Goal: Use online tool/utility: Use online tool/utility

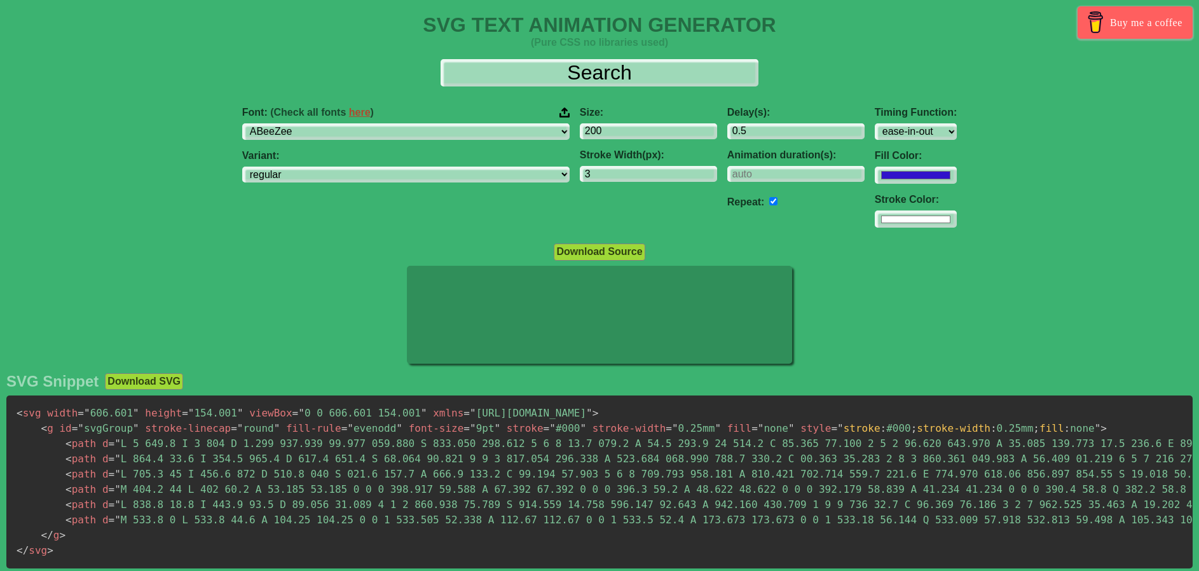
select select "[PERSON_NAME] Sans [PERSON_NAME] Unjoined"
select select "ease-in-out"
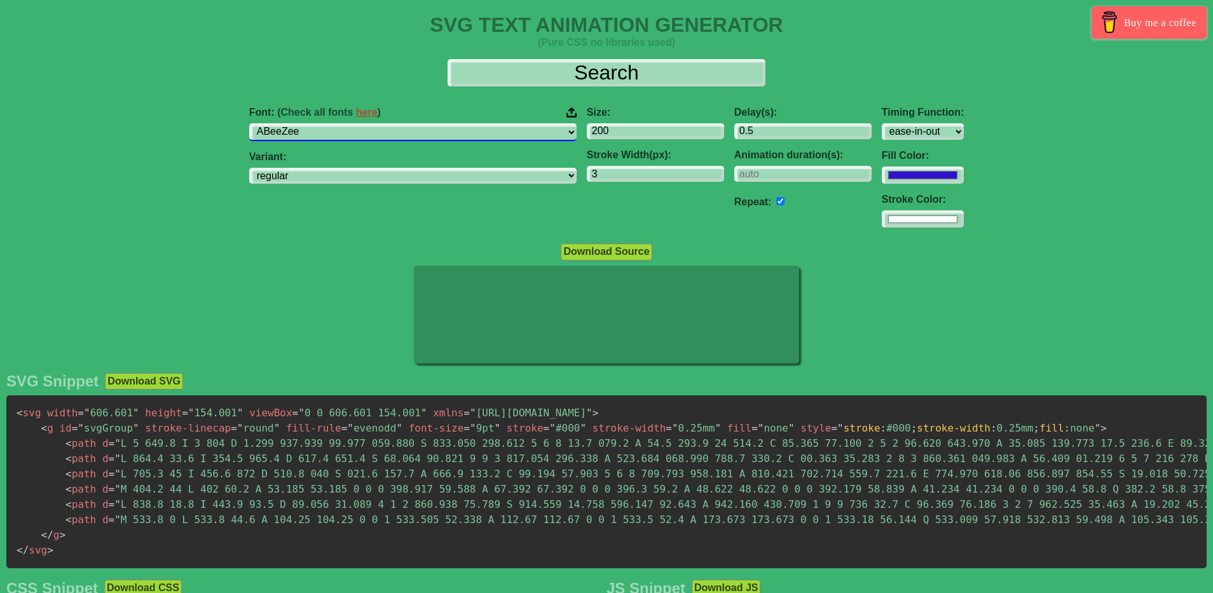
click at [437, 136] on select "ABeeZee [PERSON_NAME] Display AR One Sans [PERSON_NAME] Libre Aboreto Abril Fat…" at bounding box center [412, 131] width 327 height 17
select select "Libertinus Sans"
click at [329, 123] on select "ABeeZee [PERSON_NAME] Display AR One Sans [PERSON_NAME] Libre Aboreto Abril Fat…" at bounding box center [412, 131] width 327 height 17
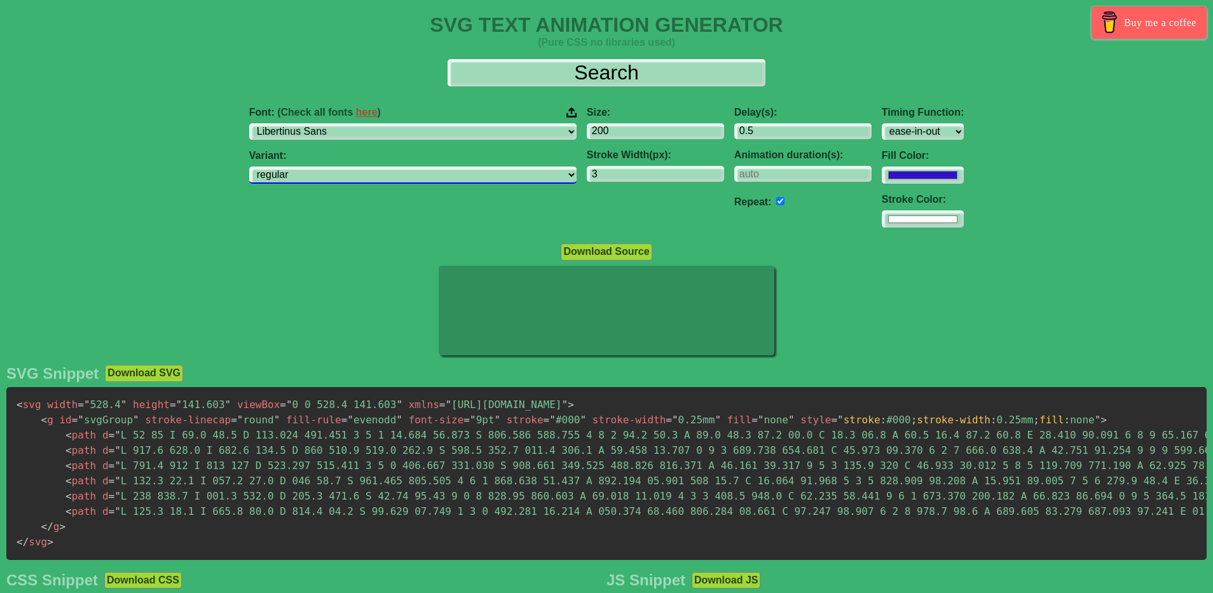
click at [440, 172] on select "regular italic 700" at bounding box center [412, 175] width 327 height 17
select select "italic"
click at [329, 167] on select "regular italic 700" at bounding box center [412, 175] width 327 height 17
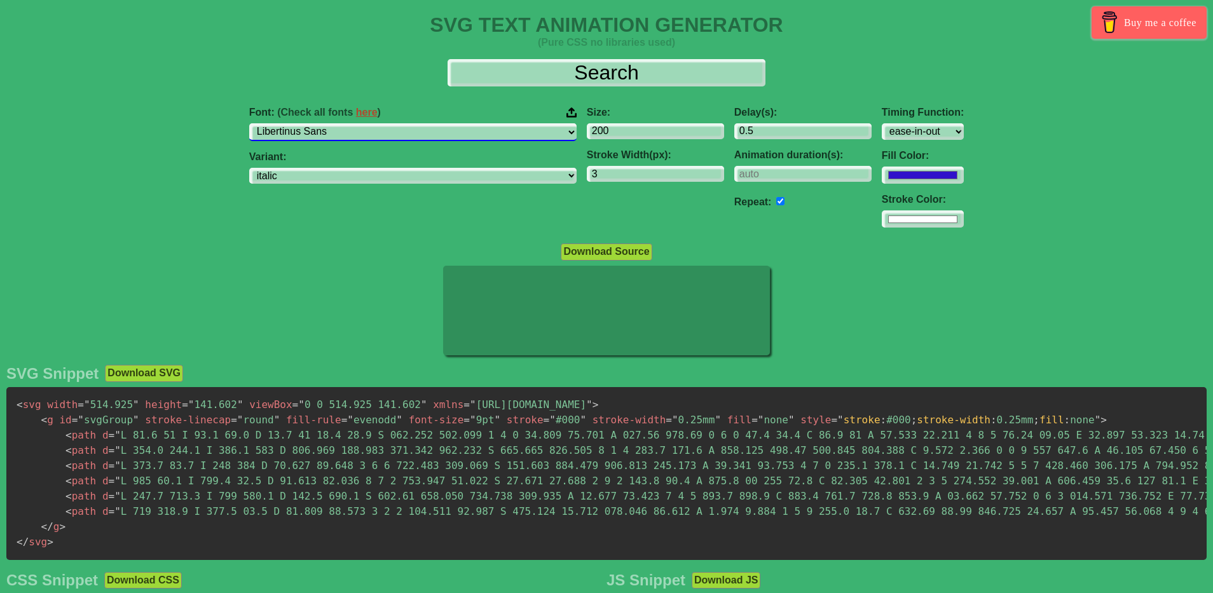
click at [436, 124] on select "ABeeZee [PERSON_NAME] Display AR One Sans [PERSON_NAME] Libre Aboreto Abril Fat…" at bounding box center [412, 131] width 327 height 17
click at [375, 128] on select "ABeeZee [PERSON_NAME] Display AR One Sans [PERSON_NAME] Libre Aboreto Abril Fat…" at bounding box center [412, 131] width 327 height 17
click at [329, 123] on select "ABeeZee [PERSON_NAME] Display AR One Sans [PERSON_NAME] Libre Aboreto Abril Fat…" at bounding box center [412, 131] width 327 height 17
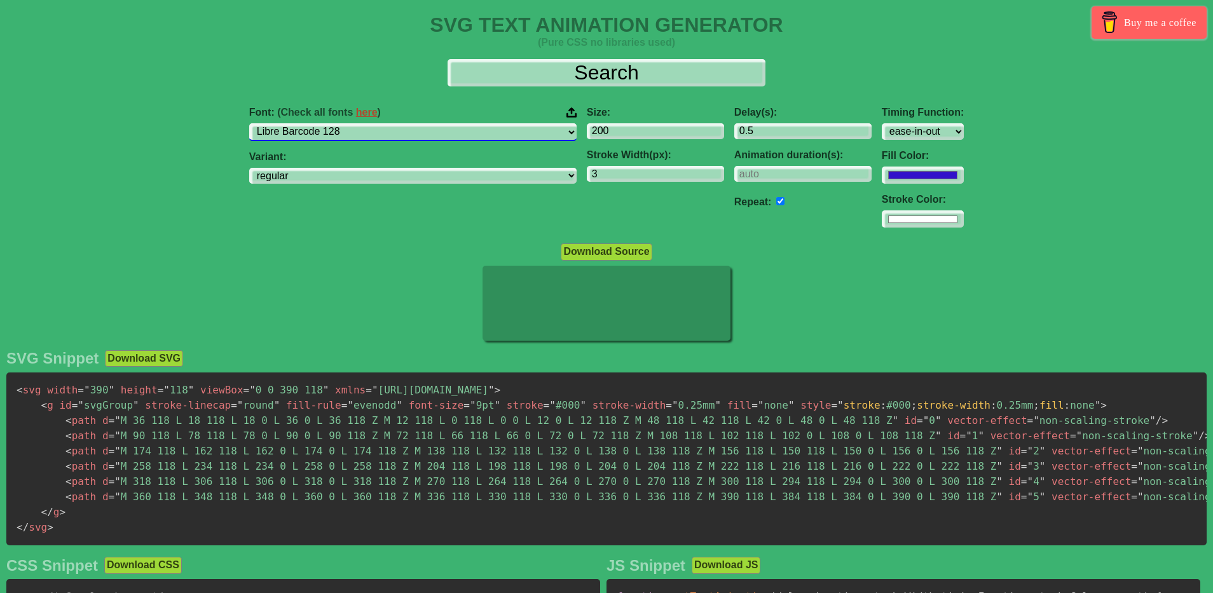
click at [396, 138] on select "ABeeZee [PERSON_NAME] Display AR One Sans [PERSON_NAME] Libre Aboreto Abril Fat…" at bounding box center [412, 131] width 327 height 17
select select "Lexend Zetta"
click at [329, 123] on select "ABeeZee [PERSON_NAME] Display AR One Sans [PERSON_NAME] Libre Aboreto Abril Fat…" at bounding box center [412, 131] width 327 height 17
select select "100"
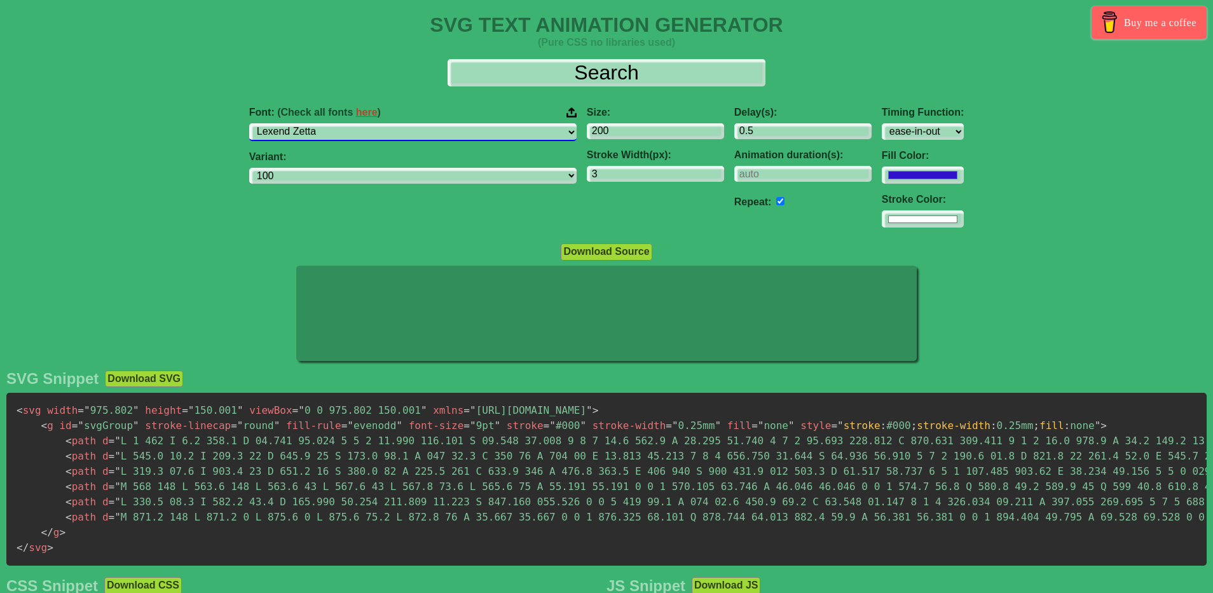
click at [422, 134] on select "ABeeZee [PERSON_NAME] Display AR One Sans [PERSON_NAME] Libre Aboreto Abril Fat…" at bounding box center [412, 131] width 327 height 17
click at [329, 123] on select "ABeeZee [PERSON_NAME] Display AR One Sans [PERSON_NAME] Libre Aboreto Abril Fat…" at bounding box center [412, 131] width 327 height 17
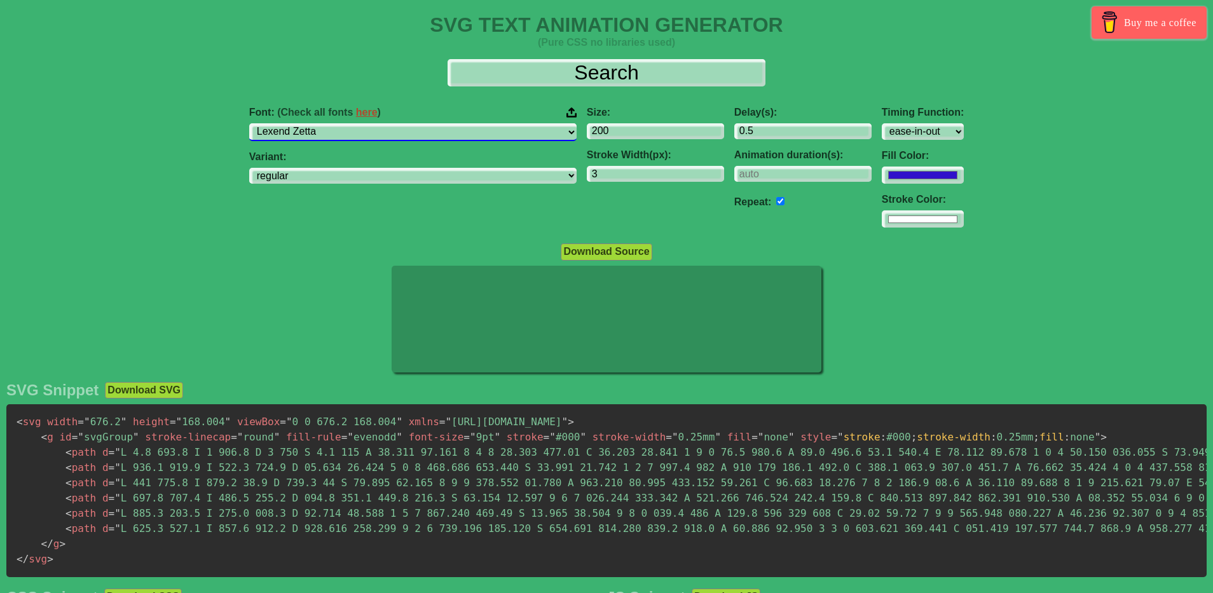
click at [410, 130] on select "ABeeZee [PERSON_NAME] Display AR One Sans [PERSON_NAME] Libre Aboreto Abril Fat…" at bounding box center [412, 131] width 327 height 17
select select "Literata"
click at [329, 123] on select "ABeeZee [PERSON_NAME] Display AR One Sans [PERSON_NAME] Libre Aboreto Abril Fat…" at bounding box center [412, 131] width 327 height 17
select select "200"
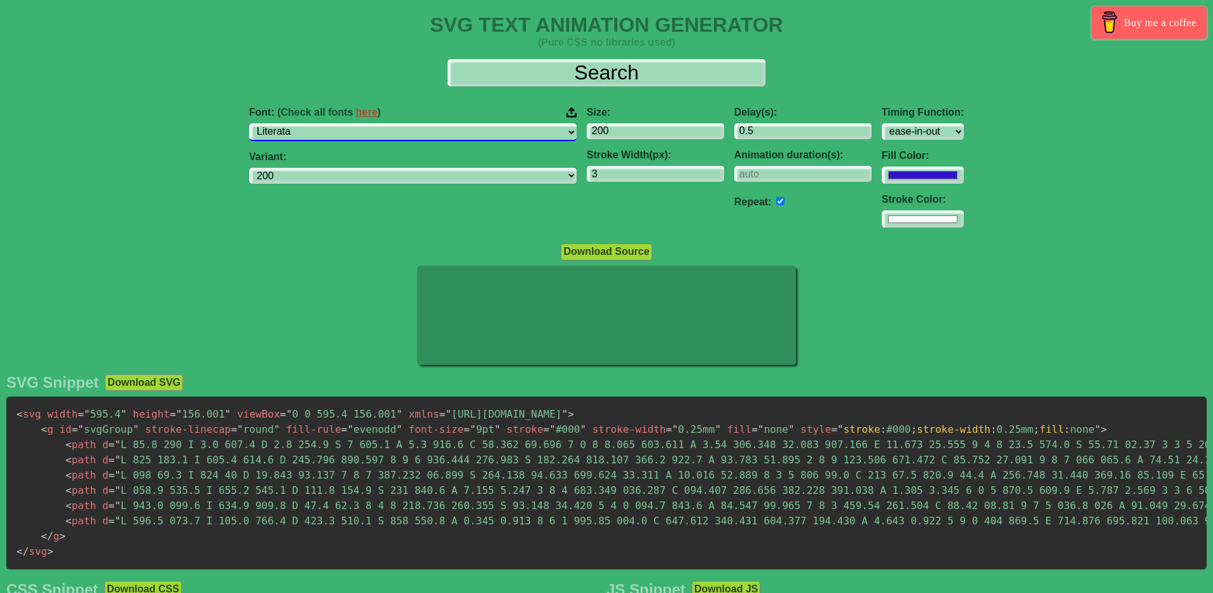
click at [420, 123] on select "ABeeZee [PERSON_NAME] Display AR One Sans [PERSON_NAME] Libre Aboreto Abril Fat…" at bounding box center [412, 131] width 327 height 17
select select "Mako"
click at [329, 123] on select "ABeeZee [PERSON_NAME] Display AR One Sans [PERSON_NAME] Libre Aboreto Abril Fat…" at bounding box center [412, 131] width 327 height 17
select select "regular"
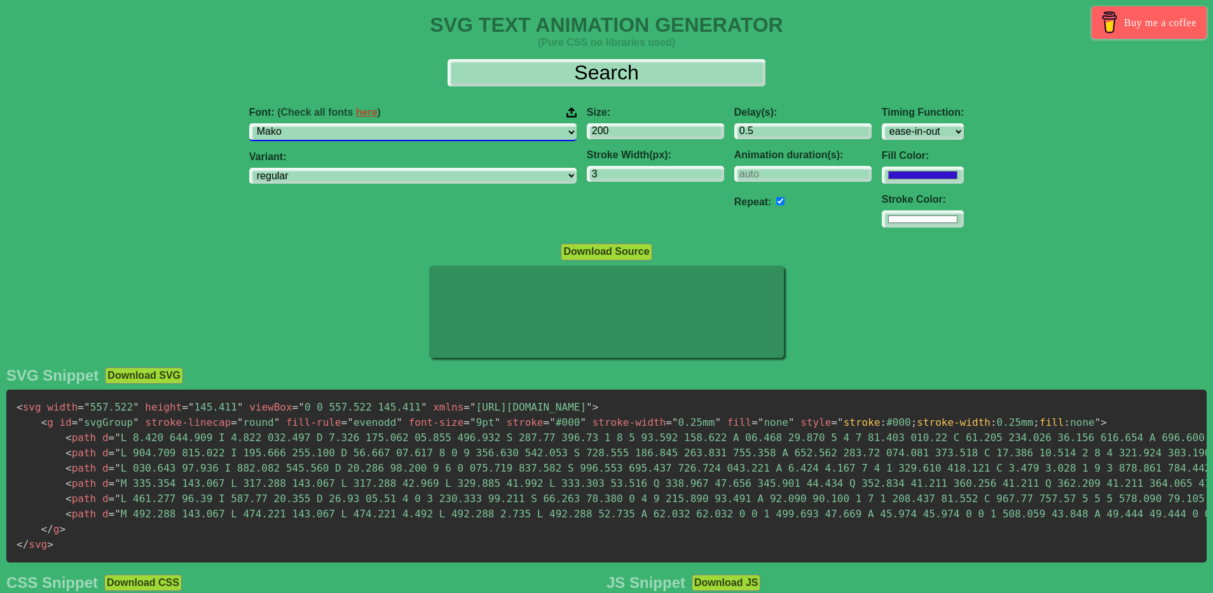
click at [383, 134] on select "ABeeZee [PERSON_NAME] Display AR One Sans [PERSON_NAME] Libre Aboreto Abril Fat…" at bounding box center [412, 131] width 327 height 17
select select "[PERSON_NAME]"
click at [329, 123] on select "ABeeZee [PERSON_NAME] Display AR One Sans [PERSON_NAME] Libre Aboreto Abril Fat…" at bounding box center [412, 131] width 327 height 17
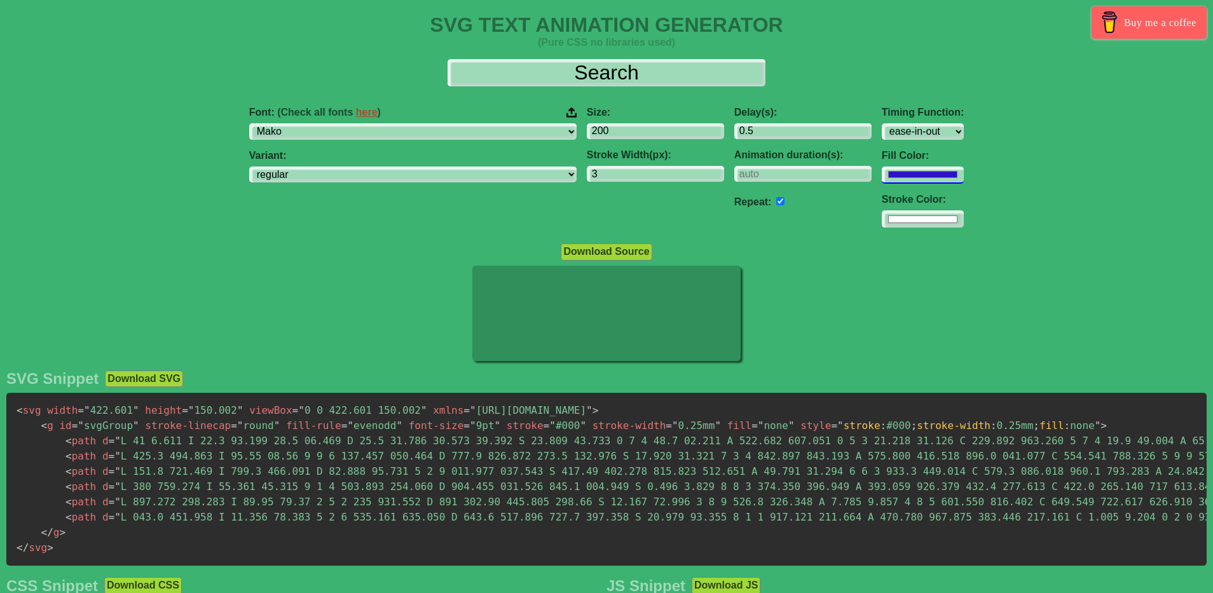
click at [882, 171] on input "#3012ca" at bounding box center [923, 175] width 82 height 17
click at [904, 149] on div "Font: (Check all fonts here ) ABeeZee [PERSON_NAME] Display AR One Sans [PERSON…" at bounding box center [606, 168] width 1213 height 142
click at [882, 217] on input "#ffffff" at bounding box center [923, 218] width 82 height 17
type input "#7a7a7a"
click at [882, 175] on input "#3012ca" at bounding box center [923, 175] width 82 height 17
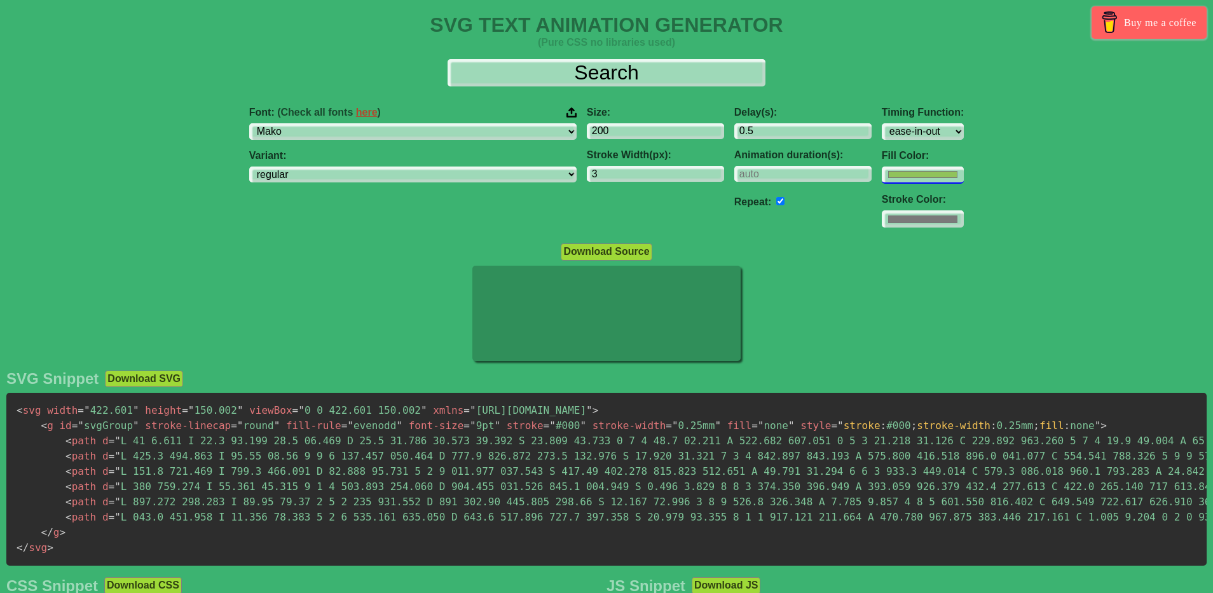
click at [882, 181] on input "#90c35b" at bounding box center [923, 175] width 82 height 17
click at [882, 216] on input "#7a7a7a" at bounding box center [923, 218] width 82 height 17
click at [882, 177] on input "#90c35b" at bounding box center [923, 175] width 82 height 17
type input "#0a1541"
click at [765, 345] on div at bounding box center [606, 315] width 1213 height 98
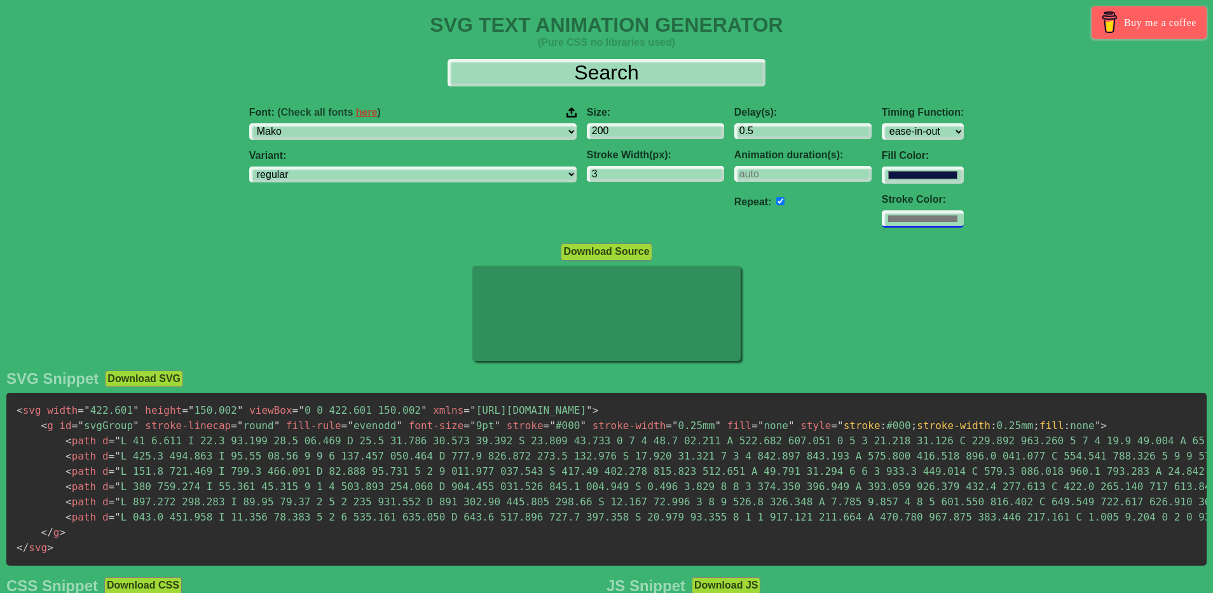
click at [882, 223] on input "#7a7a7a" at bounding box center [923, 218] width 82 height 17
type input "#cfcfcf"
click at [977, 337] on div at bounding box center [606, 315] width 1213 height 98
click at [296, 272] on div at bounding box center [606, 315] width 1213 height 98
click at [631, 248] on button "Download Source" at bounding box center [606, 252] width 91 height 17
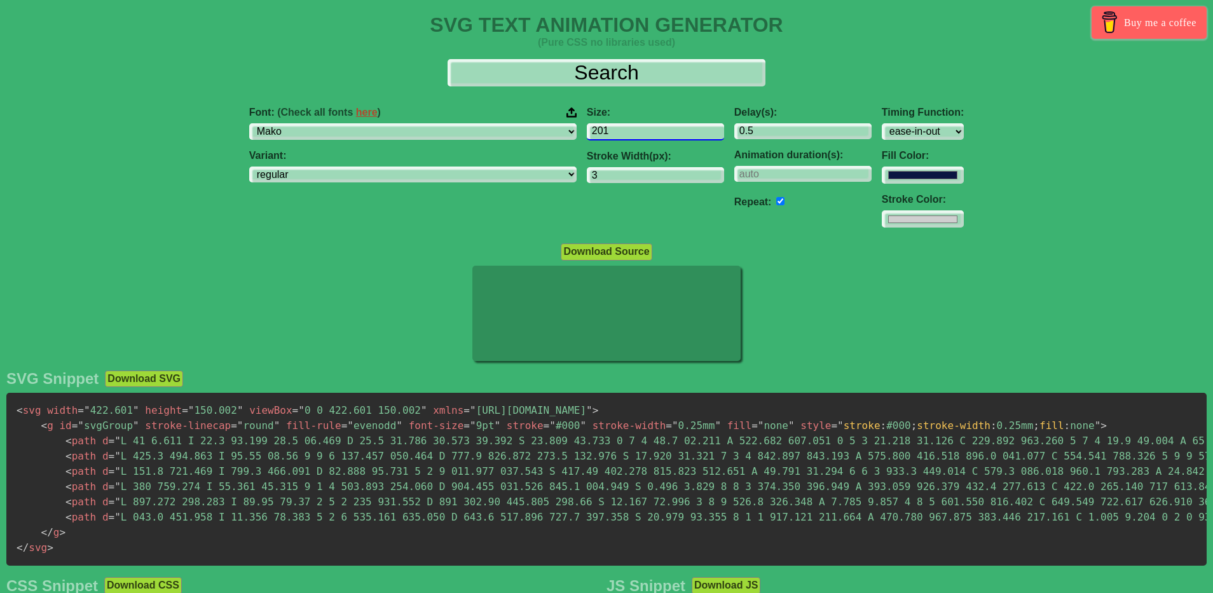
click at [638, 128] on input "201" at bounding box center [655, 131] width 137 height 17
click at [638, 128] on input "202" at bounding box center [655, 131] width 137 height 17
click at [638, 128] on input "203" at bounding box center [655, 131] width 137 height 17
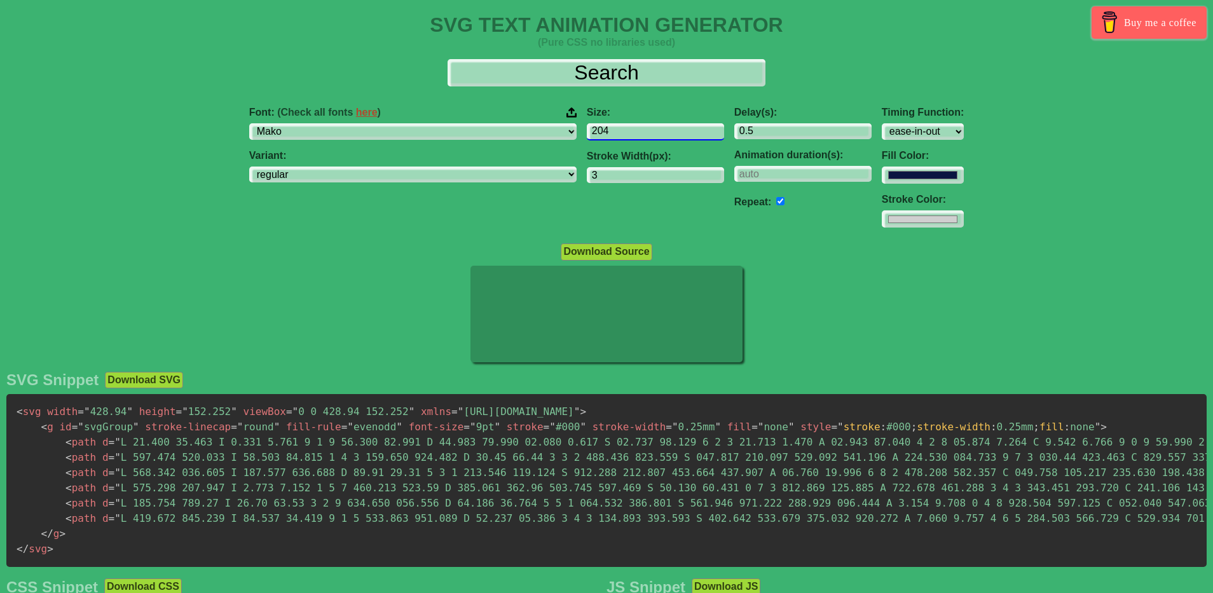
click at [638, 128] on input "204" at bounding box center [655, 131] width 137 height 17
click at [638, 128] on input "205" at bounding box center [655, 131] width 137 height 17
click at [587, 132] on input "205" at bounding box center [655, 131] width 137 height 17
drag, startPoint x: 545, startPoint y: 132, endPoint x: 486, endPoint y: 133, distance: 58.5
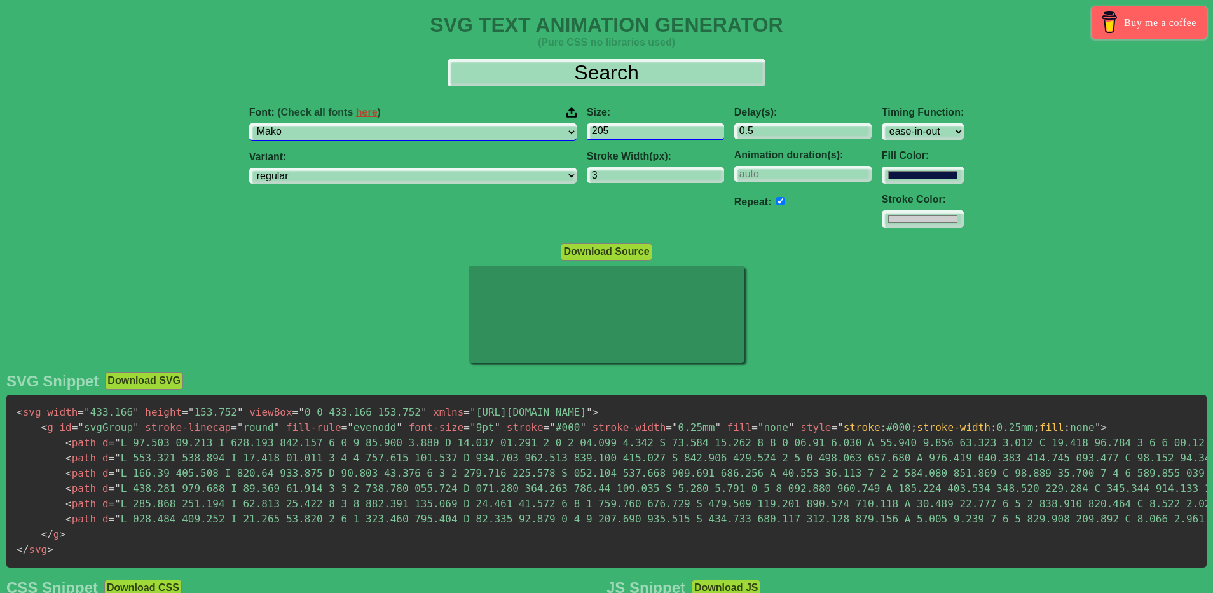
click at [486, 133] on div "Font: (Check all fonts here ) ABeeZee [PERSON_NAME] Display AR One Sans [PERSON…" at bounding box center [606, 168] width 1213 height 142
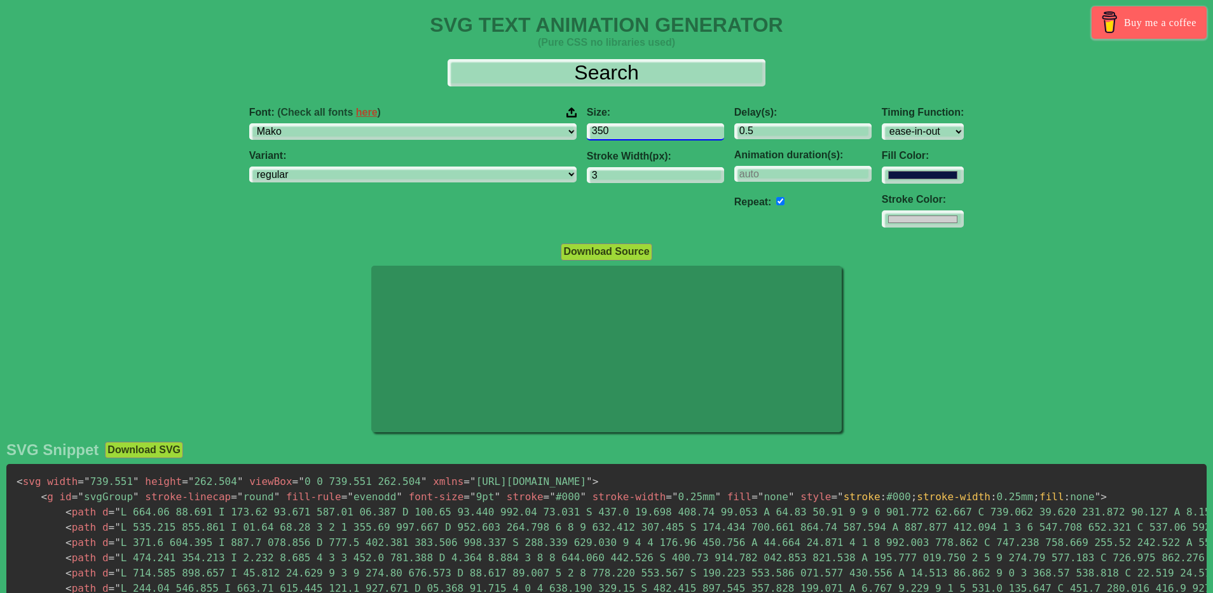
type input "350"
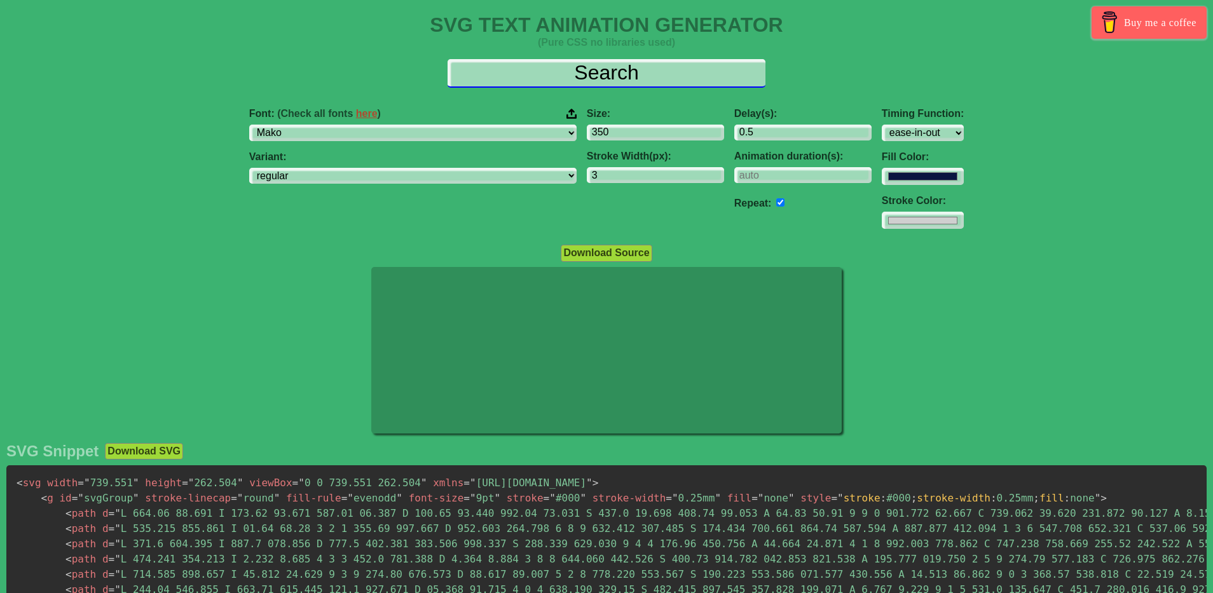
click at [602, 69] on input "Search" at bounding box center [607, 73] width 318 height 29
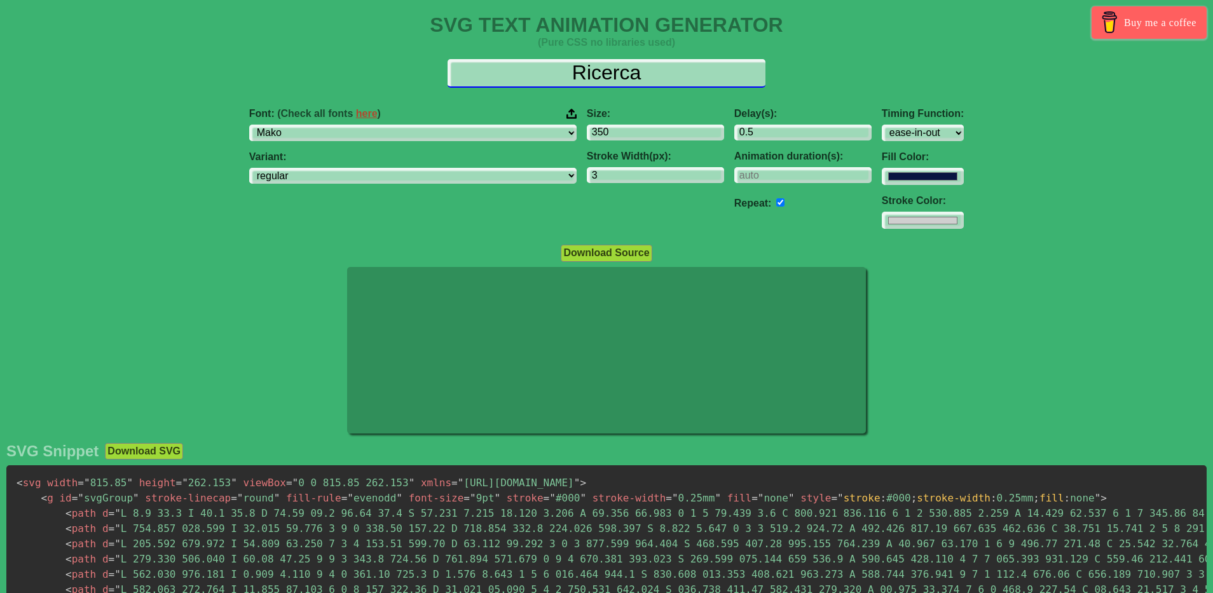
drag, startPoint x: 606, startPoint y: 75, endPoint x: 540, endPoint y: 81, distance: 66.4
click at [540, 81] on input "Ricerca" at bounding box center [607, 73] width 318 height 29
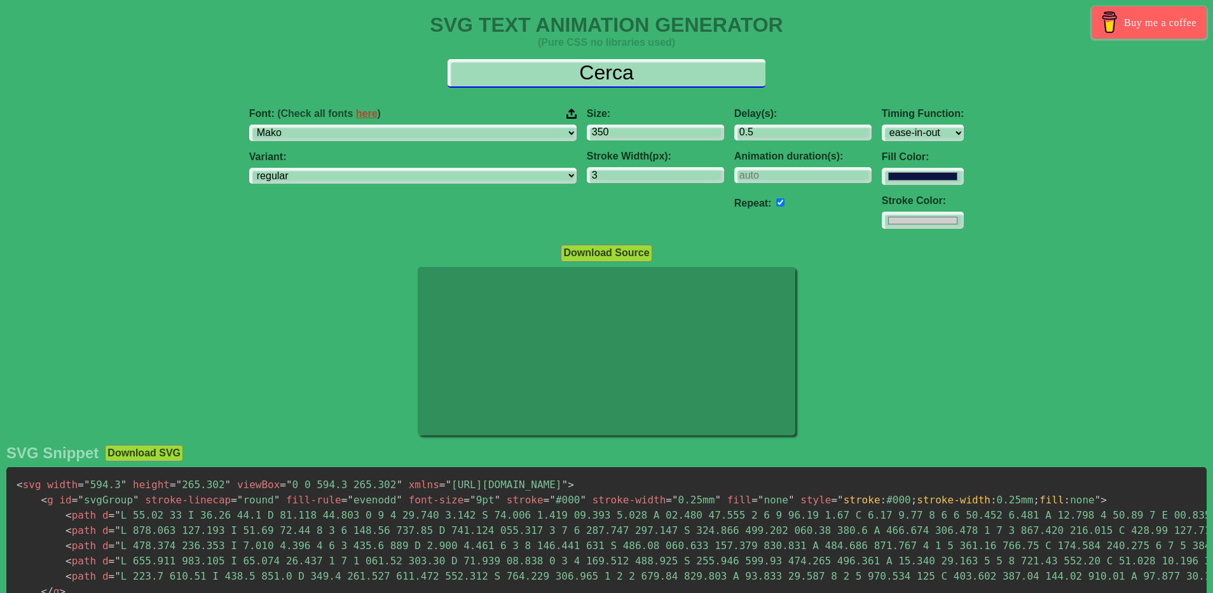
type input "Cerca"
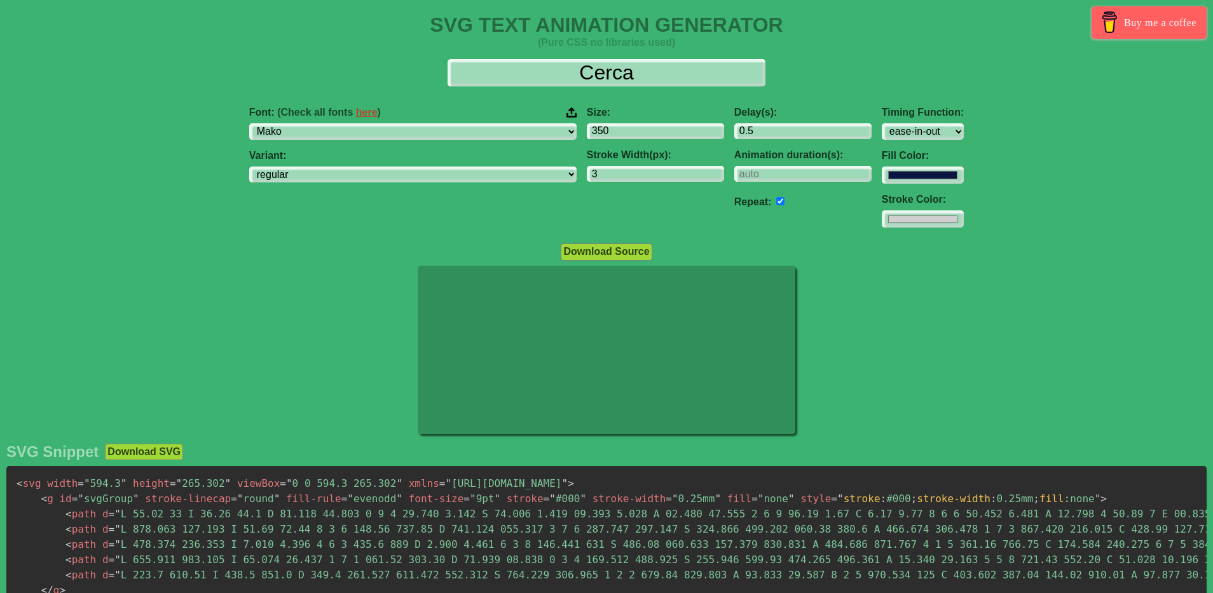
click at [239, 209] on div "Font: (Check all fonts here ) ABeeZee [PERSON_NAME] Display AR One Sans [PERSON…" at bounding box center [606, 168] width 1213 height 142
click at [584, 252] on button "Download Source" at bounding box center [606, 252] width 91 height 17
click at [882, 174] on input "#0a1541" at bounding box center [923, 175] width 82 height 17
click at [837, 380] on div at bounding box center [606, 352] width 1213 height 172
click at [882, 214] on input "#cfcfcf" at bounding box center [923, 218] width 82 height 17
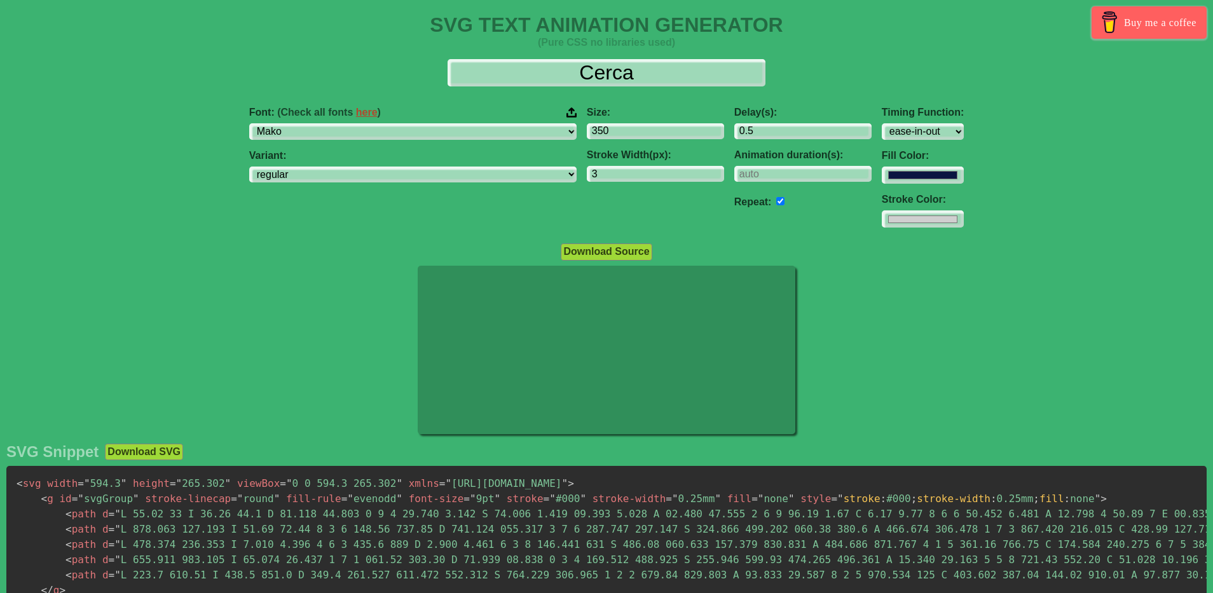
click at [989, 347] on div at bounding box center [606, 352] width 1213 height 172
click at [882, 167] on input "#0a1541" at bounding box center [923, 175] width 82 height 17
click at [882, 170] on input "#0a1541" at bounding box center [923, 175] width 82 height 17
click at [888, 382] on div at bounding box center [606, 352] width 1213 height 172
click at [882, 177] on input "#0a1541" at bounding box center [923, 175] width 82 height 17
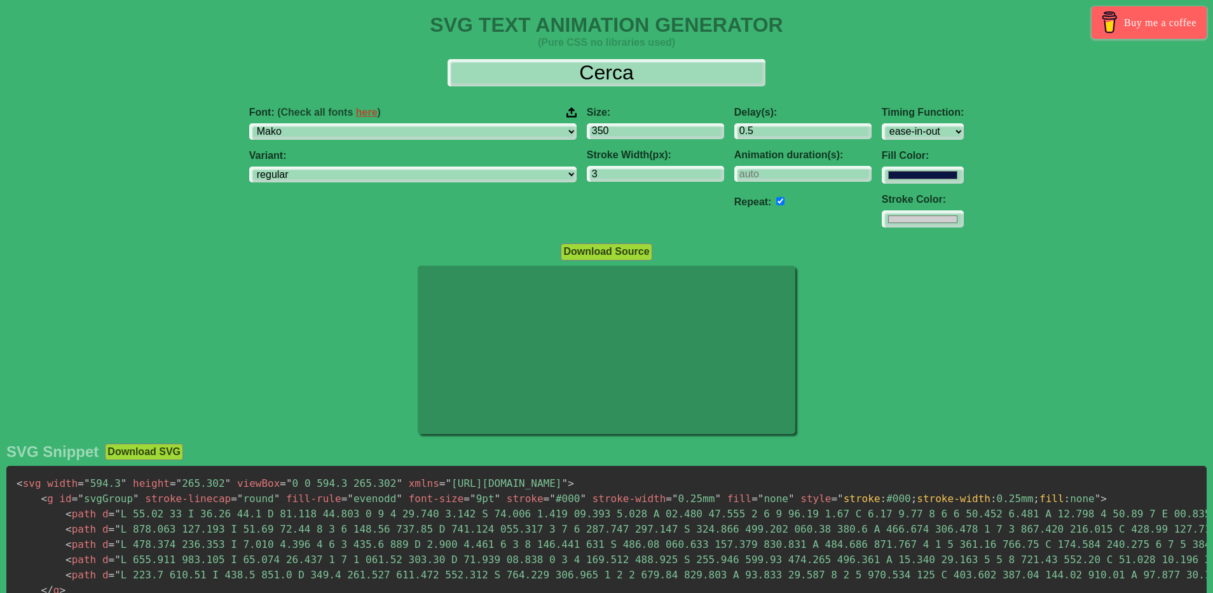
click at [879, 364] on div at bounding box center [606, 352] width 1213 height 172
click at [882, 221] on input "#cfcfcf" at bounding box center [923, 218] width 82 height 17
type input "#0a1541"
click at [948, 178] on div "Font: (Check all fonts here ) ABeeZee [PERSON_NAME] Display AR One Sans [PERSON…" at bounding box center [606, 168] width 1213 height 142
click at [882, 179] on input "#0a1541" at bounding box center [923, 175] width 82 height 17
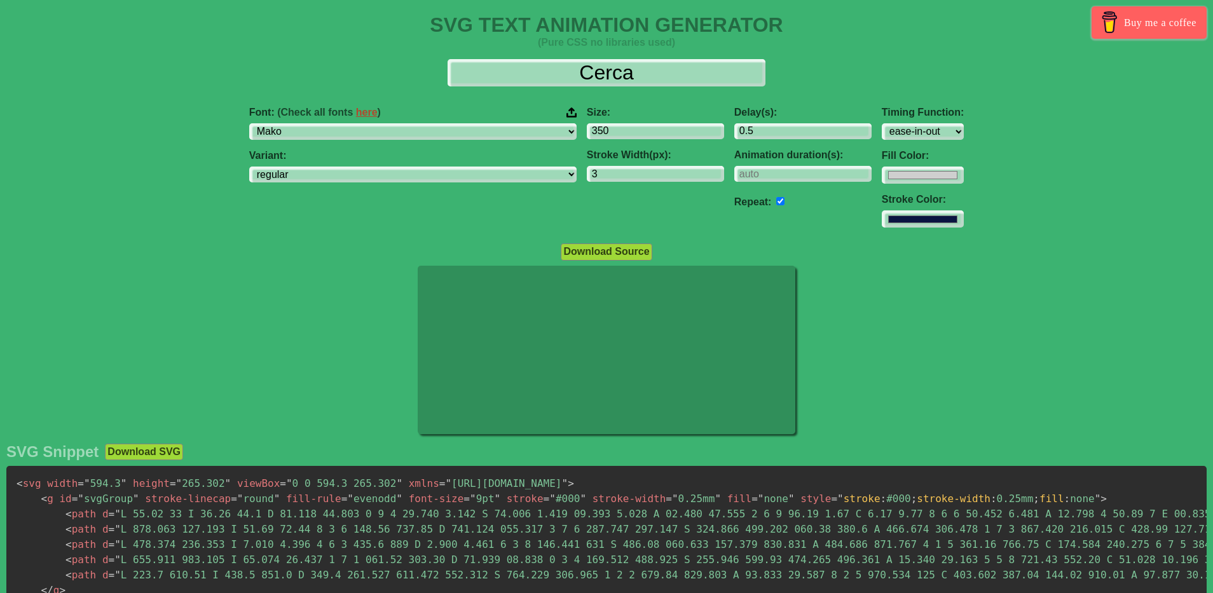
type input "#cfcfcf"
click at [1003, 279] on div at bounding box center [606, 352] width 1213 height 172
click at [784, 129] on input "1.5" at bounding box center [802, 131] width 137 height 17
type input "2.5"
click at [784, 129] on input "2.5" at bounding box center [802, 131] width 137 height 17
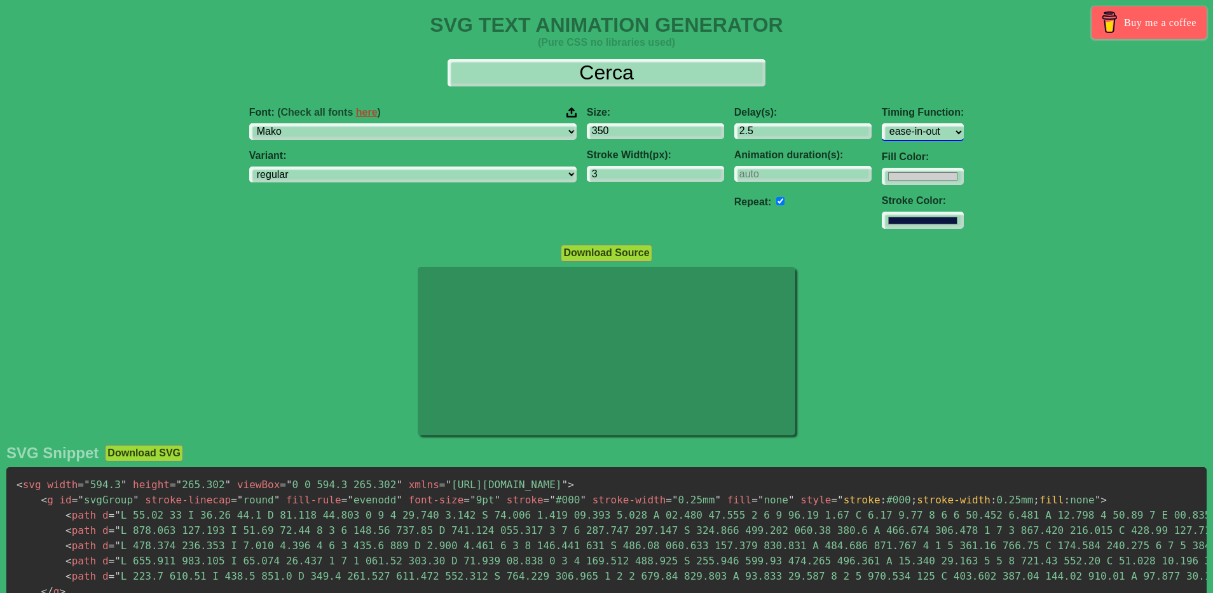
click at [882, 135] on select "ease ease-in ease-out ease-in-out linear step-start step-end" at bounding box center [923, 131] width 82 height 17
select select "ease-out"
click at [882, 123] on select "ease ease-in ease-out ease-in-out linear step-start step-end" at bounding box center [923, 131] width 82 height 17
click at [590, 251] on button "Download Source" at bounding box center [606, 252] width 91 height 17
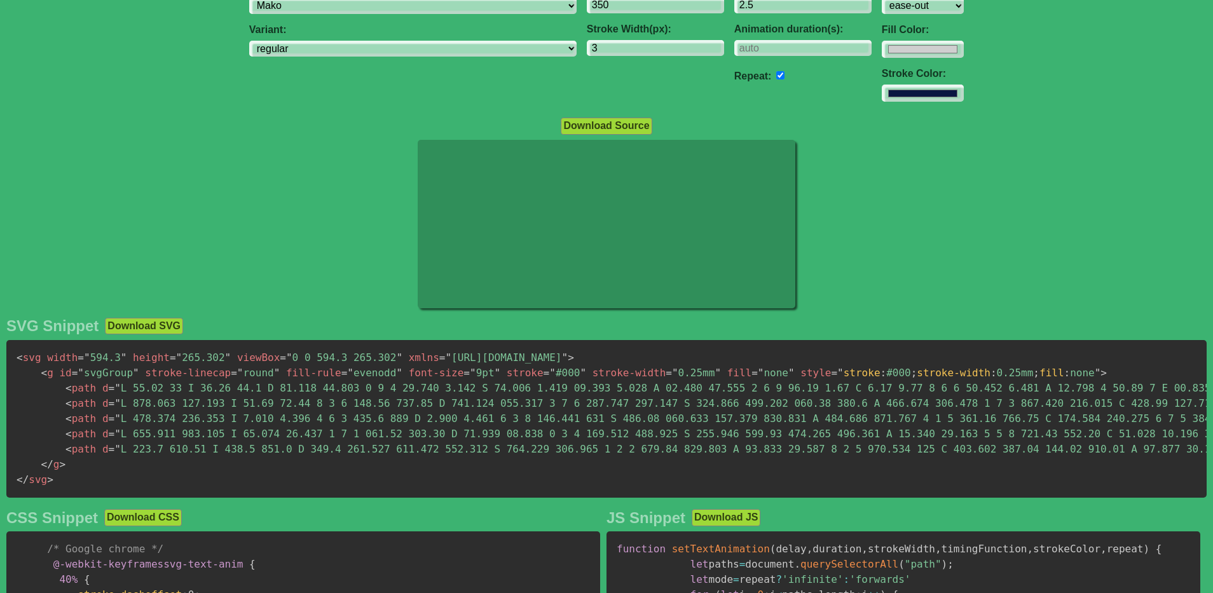
scroll to position [127, 0]
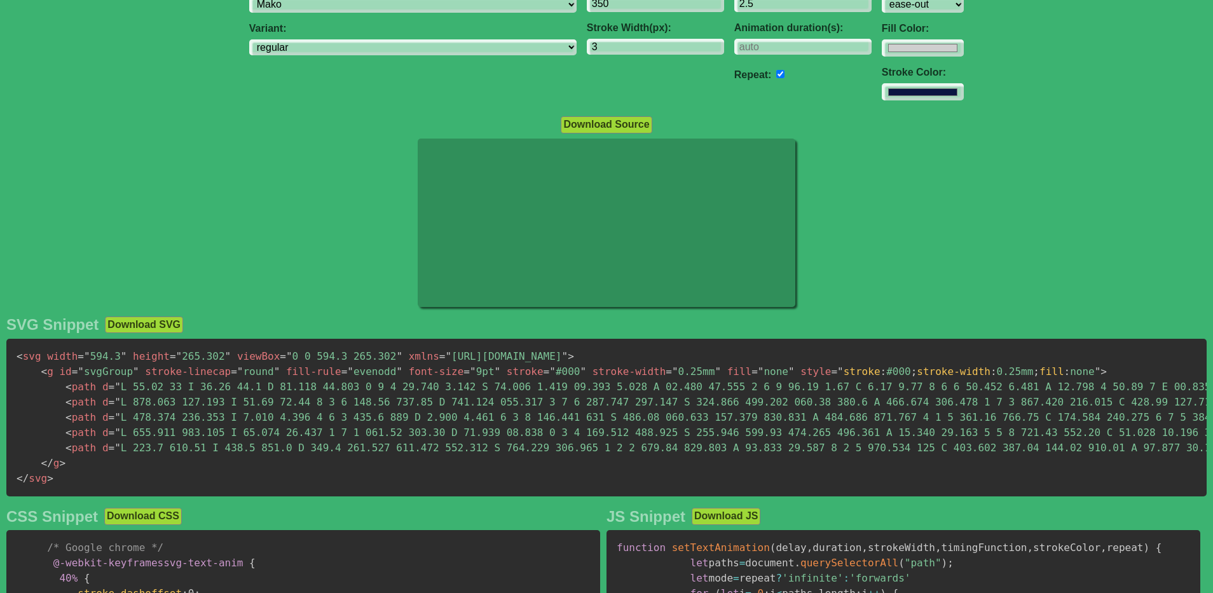
click at [305, 161] on div at bounding box center [606, 225] width 1213 height 172
